Goal: Find specific page/section: Find specific page/section

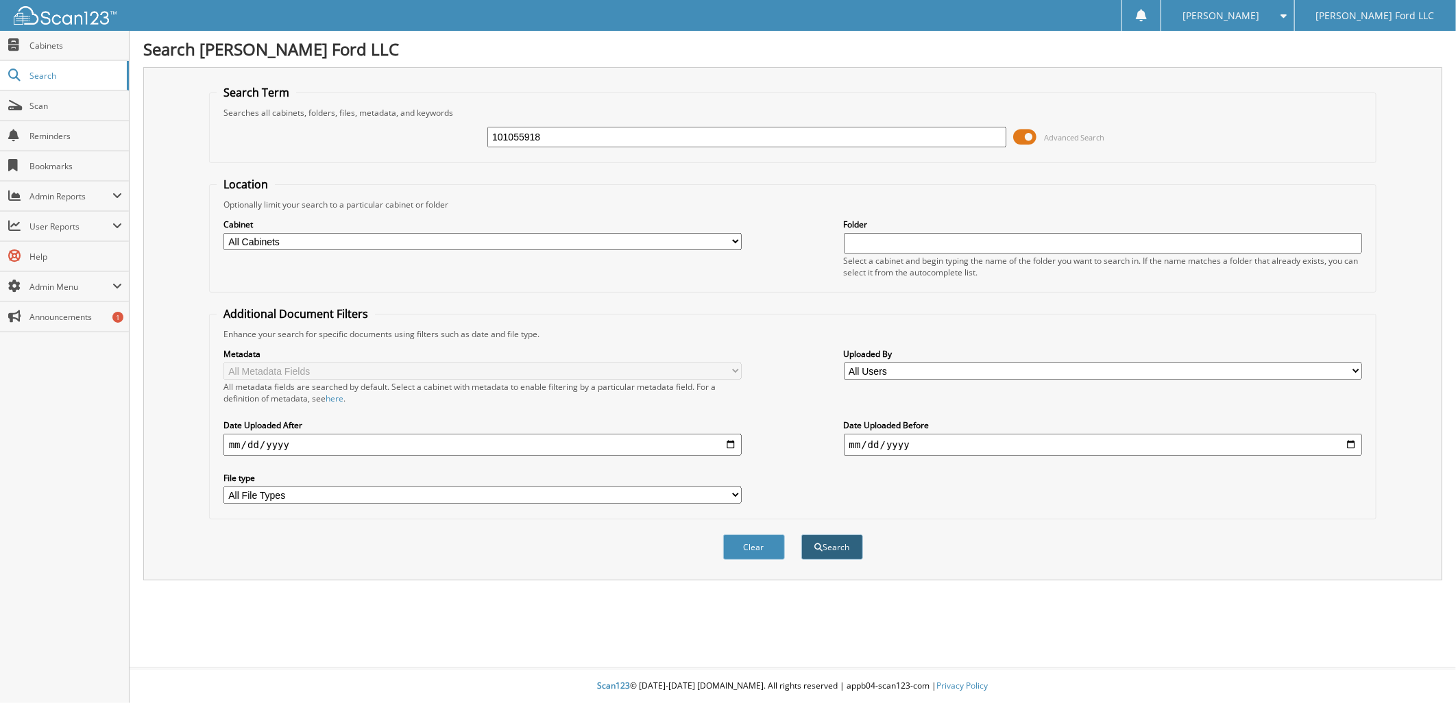
type input "101055918"
click at [825, 537] on button "Search" at bounding box center [833, 547] width 62 height 25
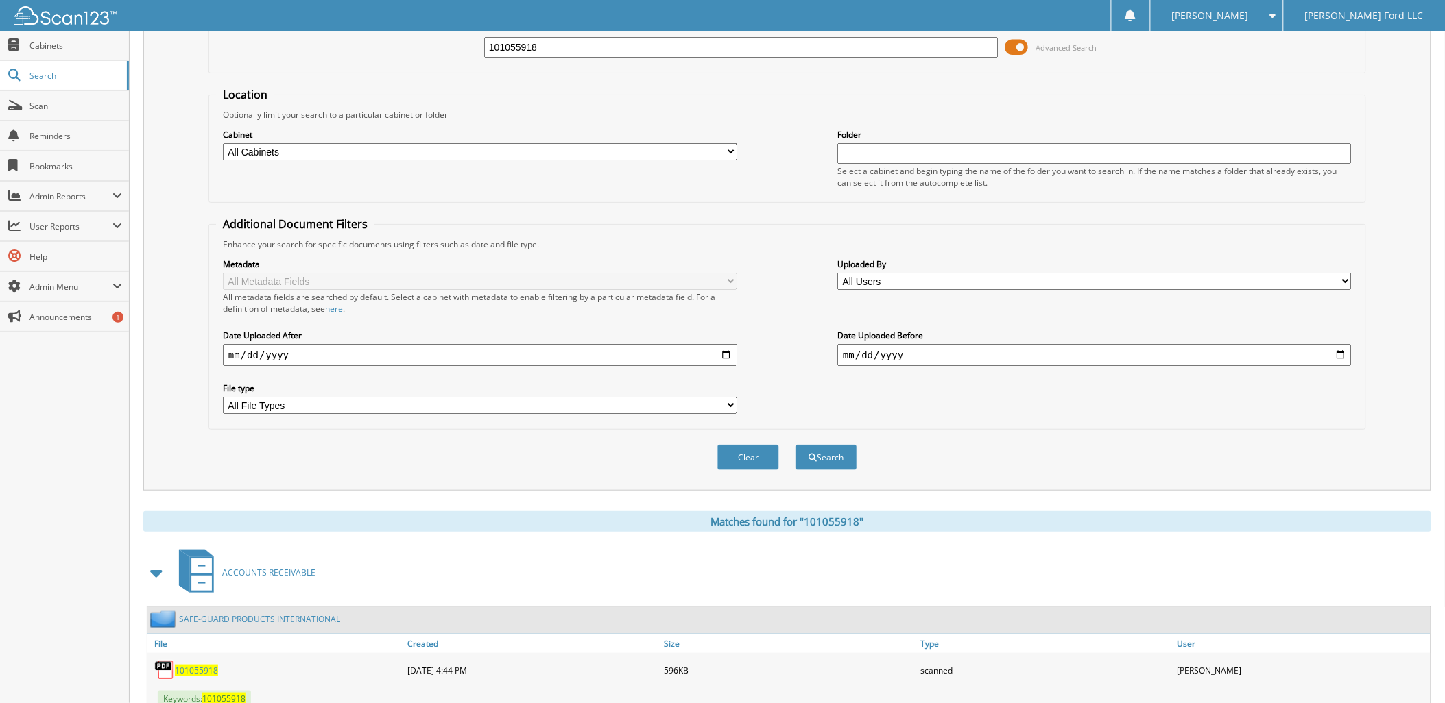
scroll to position [125, 0]
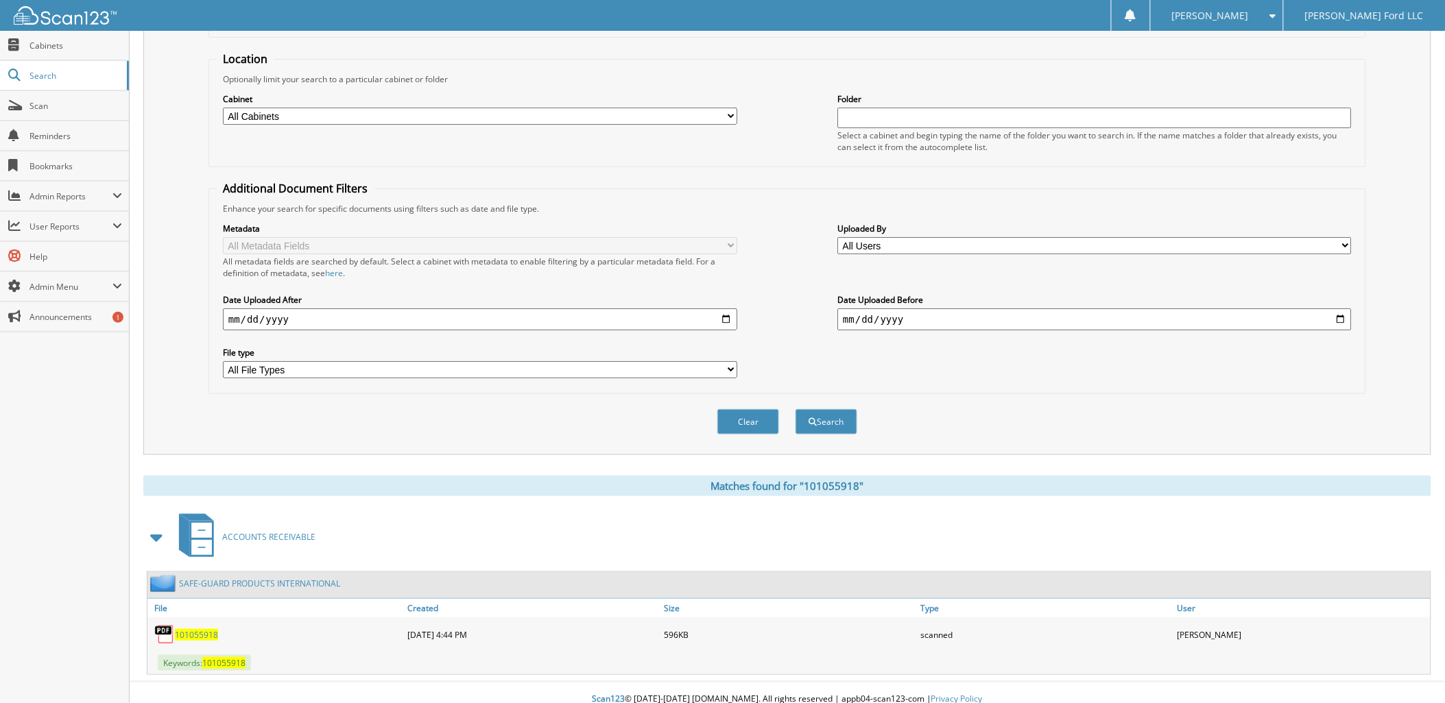
click at [192, 629] on span "101055918" at bounding box center [196, 635] width 43 height 12
click at [56, 41] on span "Cabinets" at bounding box center [75, 46] width 93 height 12
